Goal: Task Accomplishment & Management: Manage account settings

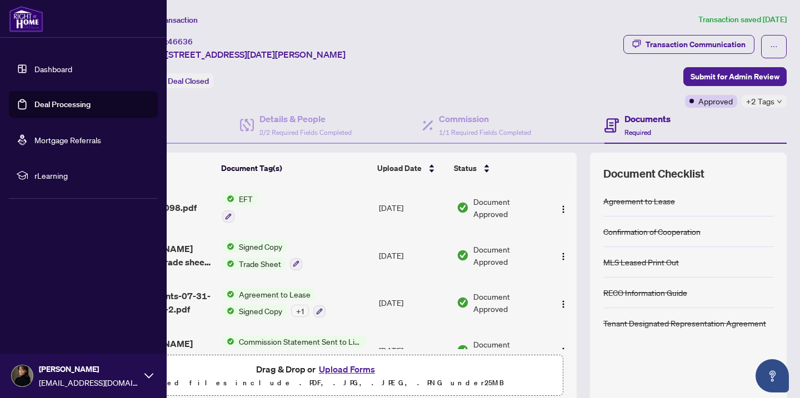
click at [55, 64] on link "Dashboard" at bounding box center [53, 69] width 38 height 10
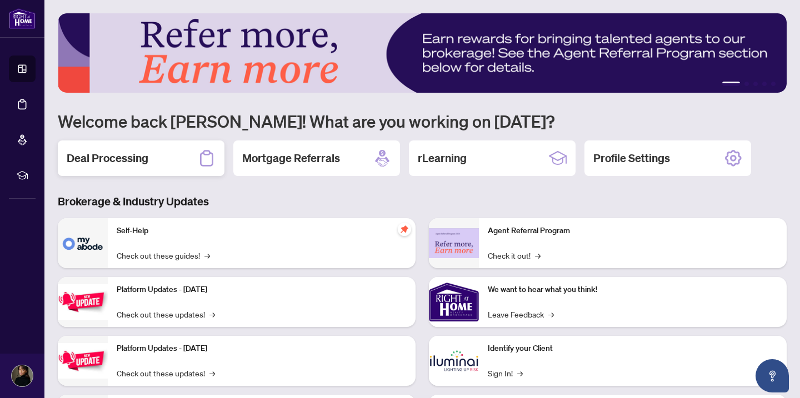
click at [173, 163] on div "Deal Processing" at bounding box center [141, 159] width 167 height 36
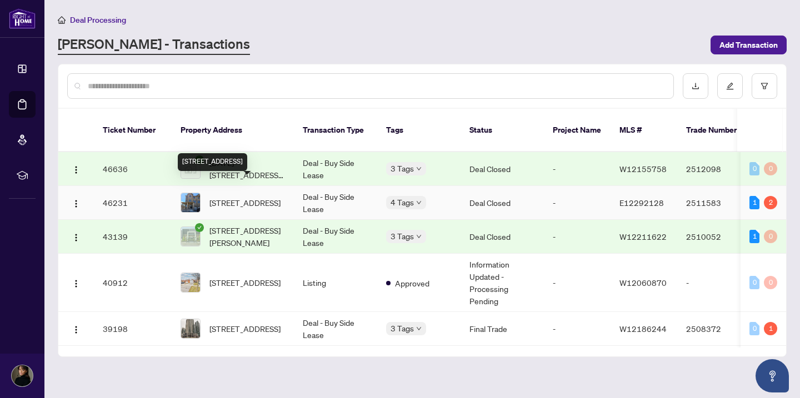
click at [227, 197] on span "[STREET_ADDRESS]" at bounding box center [244, 203] width 71 height 12
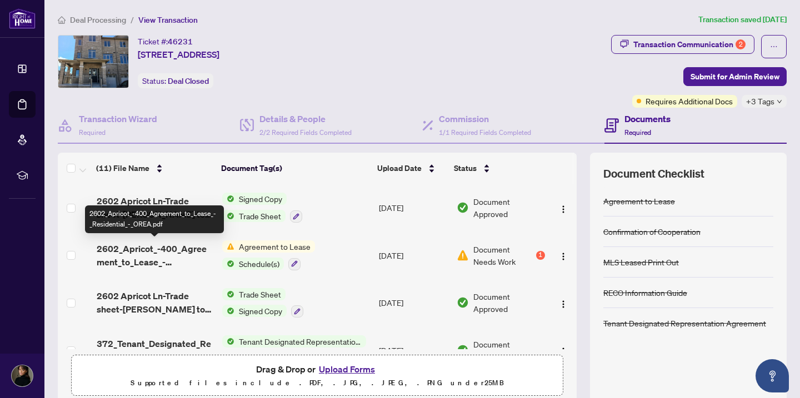
click at [185, 262] on span "2602_Apricot_-400_Agreement_to_Lease_-_Residential_-_OREA.pdf" at bounding box center [155, 255] width 117 height 27
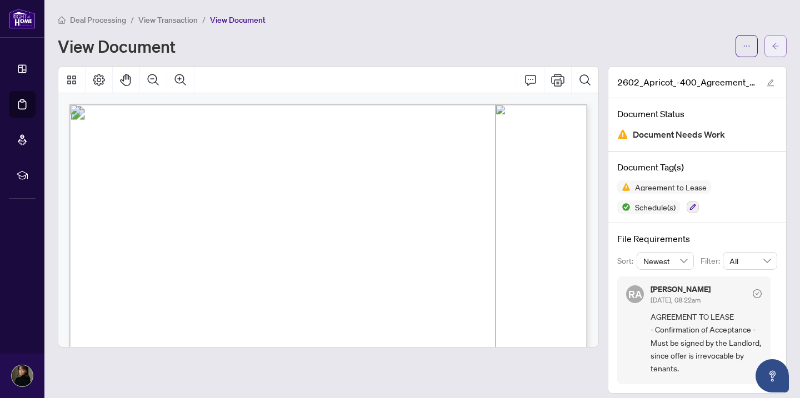
click at [776, 49] on span "button" at bounding box center [775, 46] width 8 height 18
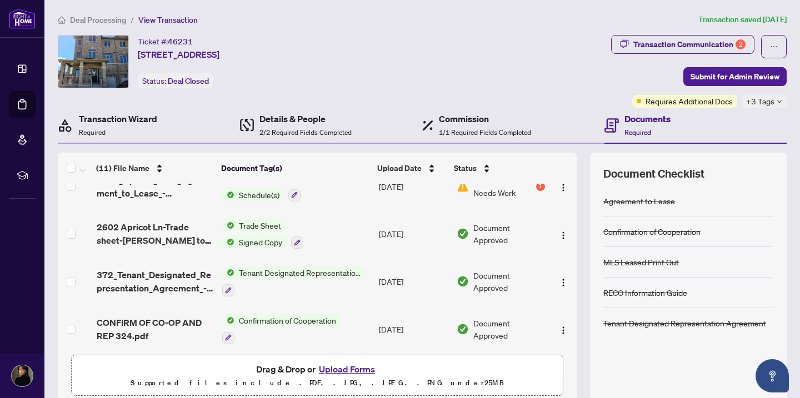
scroll to position [76, 0]
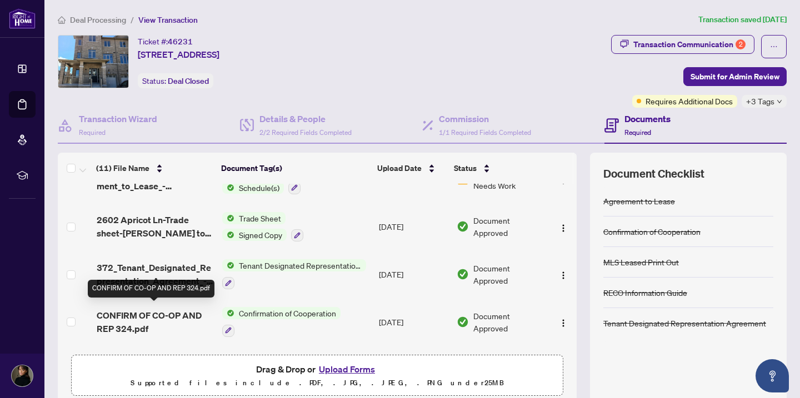
click at [173, 310] on span "CONFIRM OF CO-OP AND REP 324.pdf" at bounding box center [155, 322] width 117 height 27
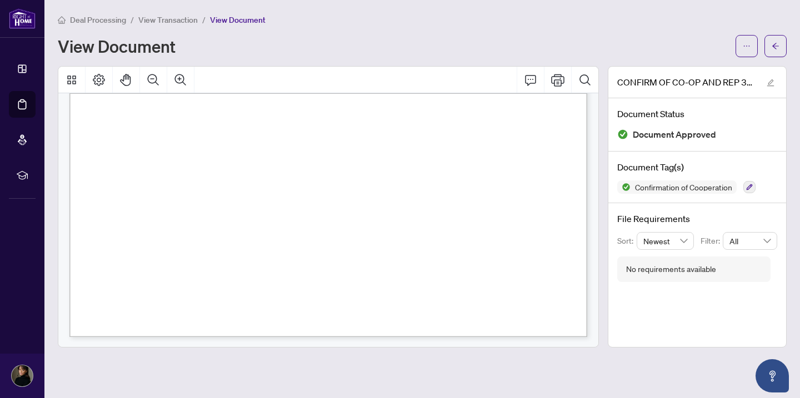
scroll to position [1125, 0]
click at [776, 43] on icon "arrow-left" at bounding box center [775, 46] width 8 height 8
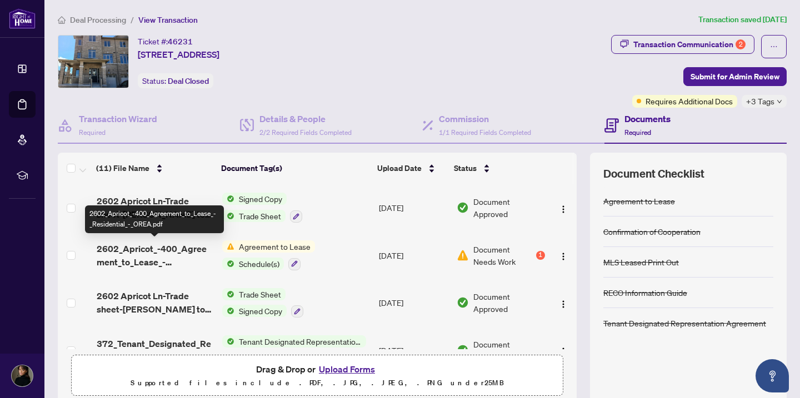
click at [189, 260] on span "2602_Apricot_-400_Agreement_to_Lease_-_Residential_-_OREA.pdf" at bounding box center [155, 255] width 117 height 27
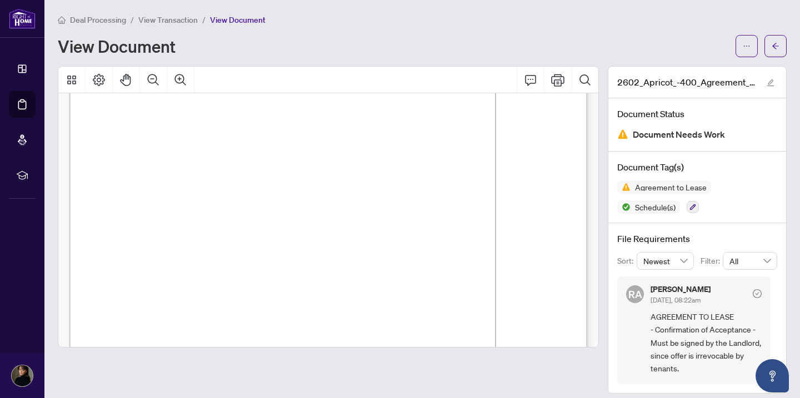
scroll to position [1601, 0]
click at [785, 47] on button "button" at bounding box center [775, 46] width 22 height 22
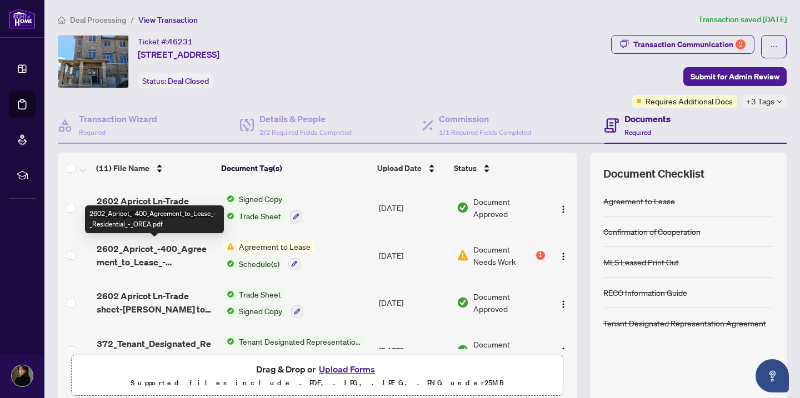
click at [170, 262] on span "2602_Apricot_-400_Agreement_to_Lease_-_Residential_-_OREA.pdf" at bounding box center [155, 255] width 117 height 27
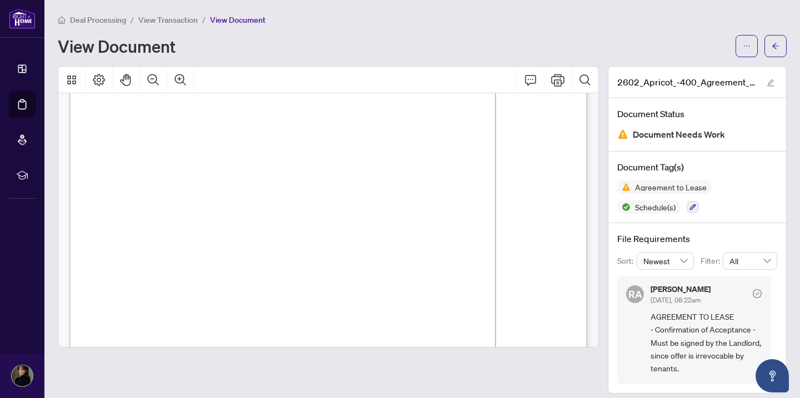
scroll to position [1469, 0]
